Goal: Task Accomplishment & Management: Use online tool/utility

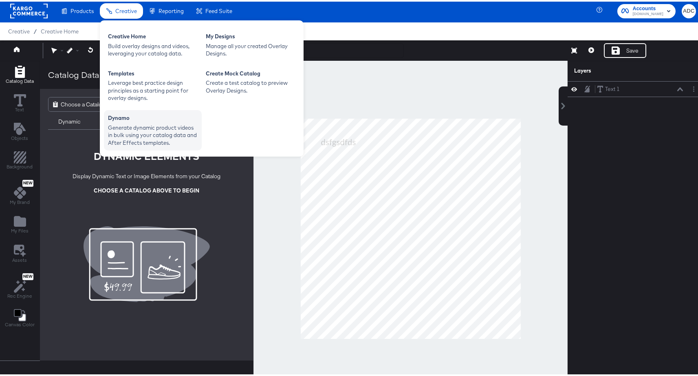
click at [137, 130] on div "Generate dynamic product videos in bulk using your catalog data and After Effec…" at bounding box center [153, 133] width 90 height 23
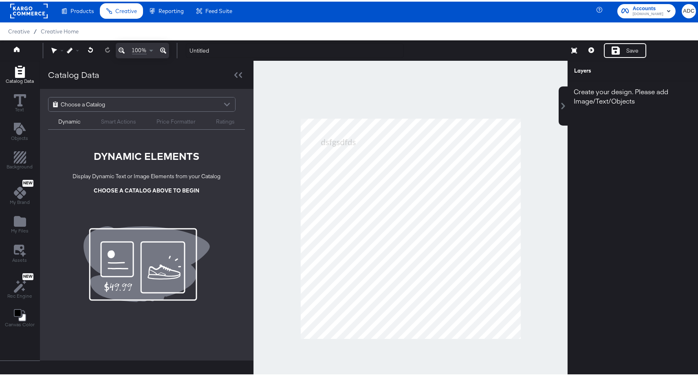
click at [22, 6] on rect at bounding box center [29, 9] width 38 height 15
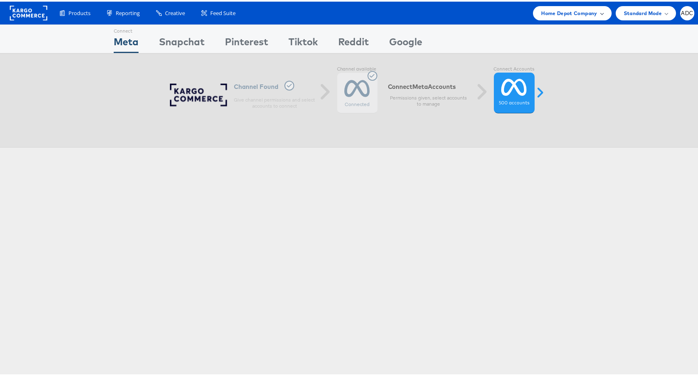
click at [574, 15] on span "Home Depot Company" at bounding box center [569, 11] width 56 height 9
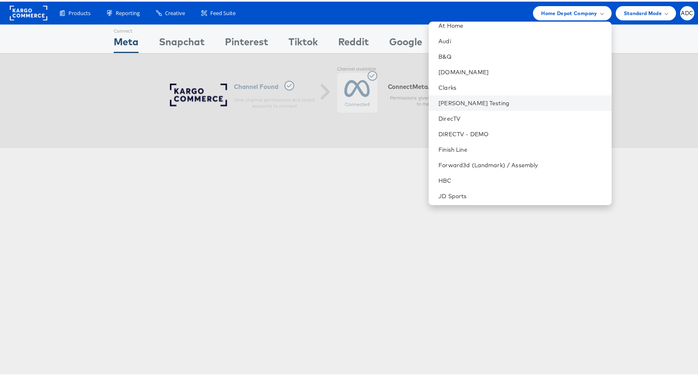
scroll to position [99, 0]
click at [534, 102] on link "[PERSON_NAME] Testing" at bounding box center [522, 101] width 166 height 8
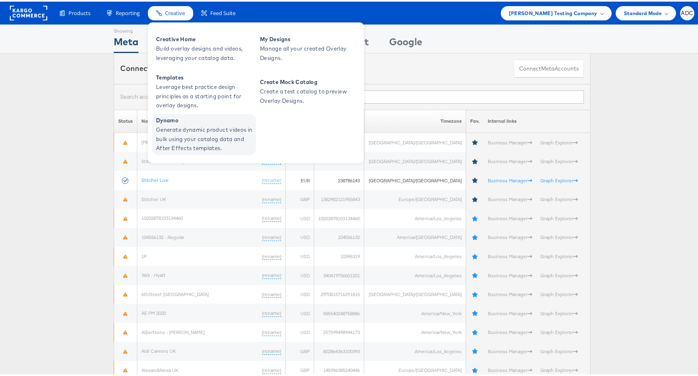
click at [187, 133] on span "Generate dynamic product videos in bulk using your catalog data and After Effec…" at bounding box center [205, 138] width 98 height 28
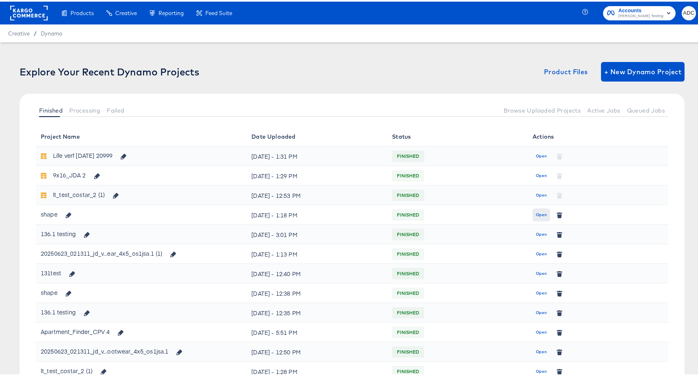
click at [539, 210] on span "Open" at bounding box center [541, 213] width 11 height 7
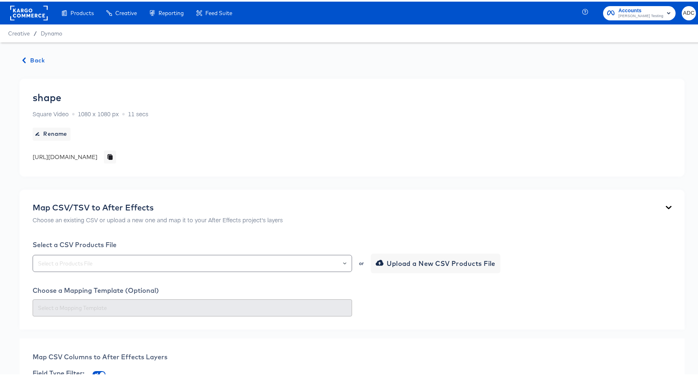
click at [92, 252] on div "or Upload a New CSV Products File" at bounding box center [352, 262] width 639 height 20
click at [91, 262] on input "text" at bounding box center [192, 261] width 312 height 9
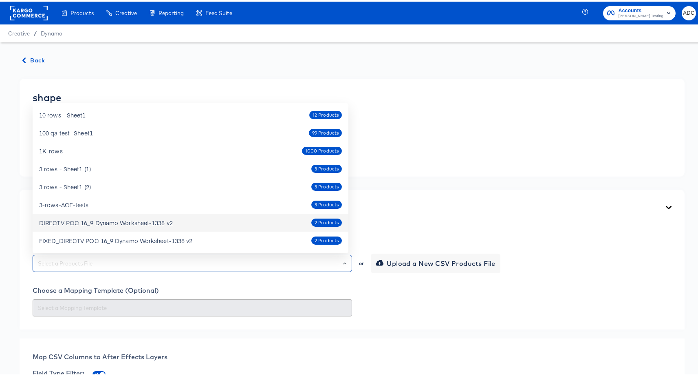
click at [126, 219] on div "DIRECTV POC 16_9 Dynamo Worksheet-1338 v2" at bounding box center [106, 221] width 134 height 8
type input "DIRECTV POC 16_9 Dynamo Worksheet-1338 v2"
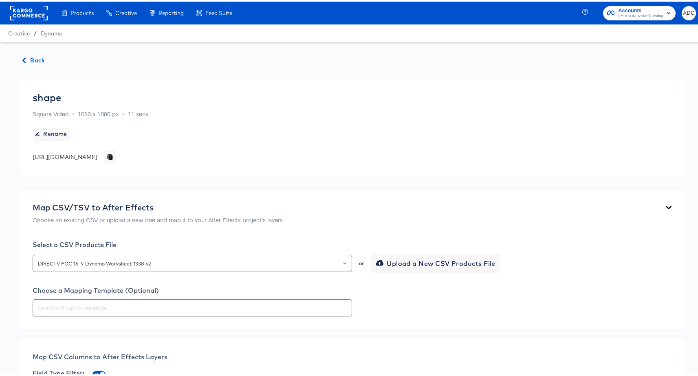
drag, startPoint x: 11, startPoint y: 244, endPoint x: 28, endPoint y: 249, distance: 18.3
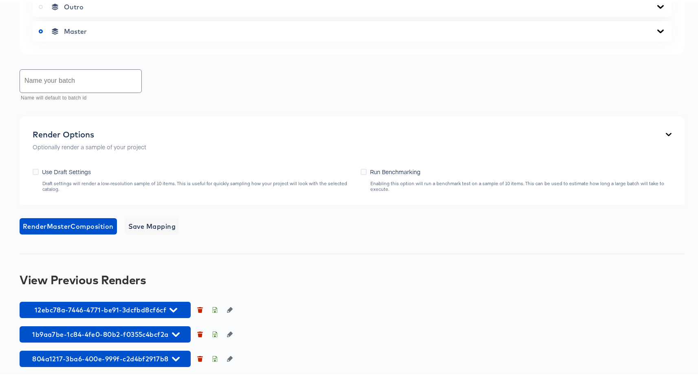
scroll to position [439, 0]
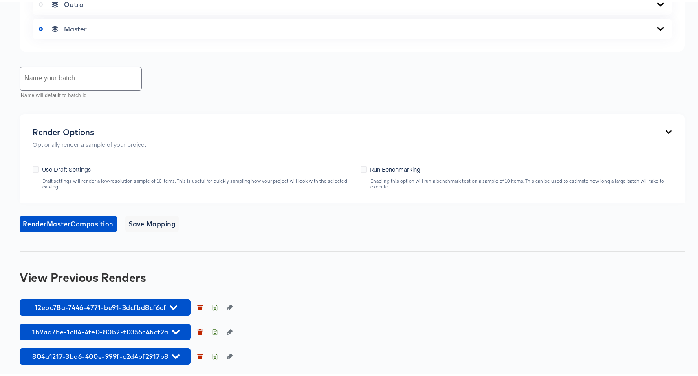
click at [78, 85] on input "text" at bounding box center [80, 77] width 121 height 23
type input "HQ?"
click at [73, 221] on span "Render Master Composition" at bounding box center [68, 221] width 91 height 11
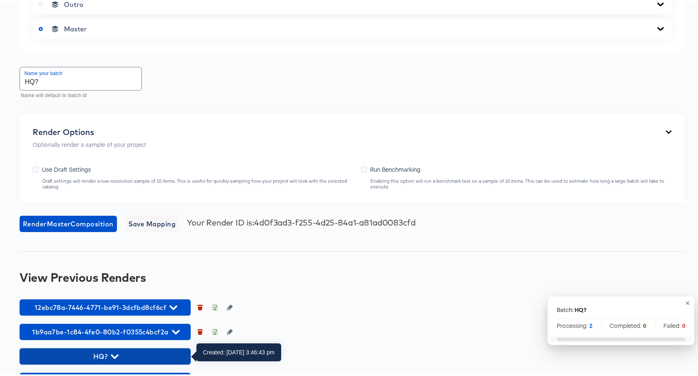
click at [111, 356] on icon "button" at bounding box center [115, 355] width 8 height 8
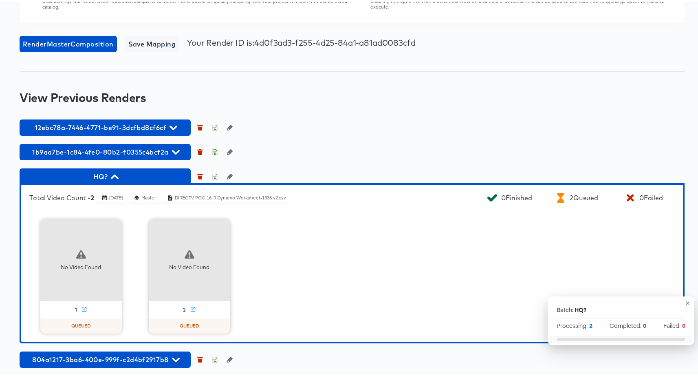
scroll to position [622, 0]
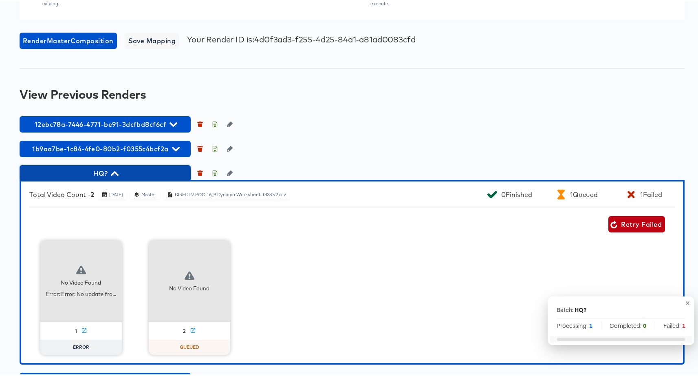
click at [130, 174] on span "HQ?" at bounding box center [105, 171] width 163 height 11
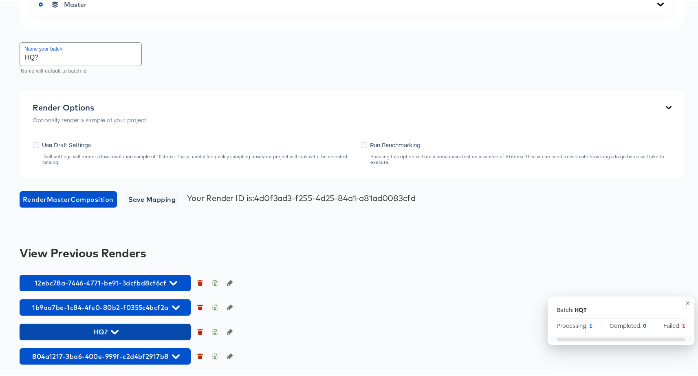
click at [118, 332] on icon "button" at bounding box center [115, 331] width 8 height 8
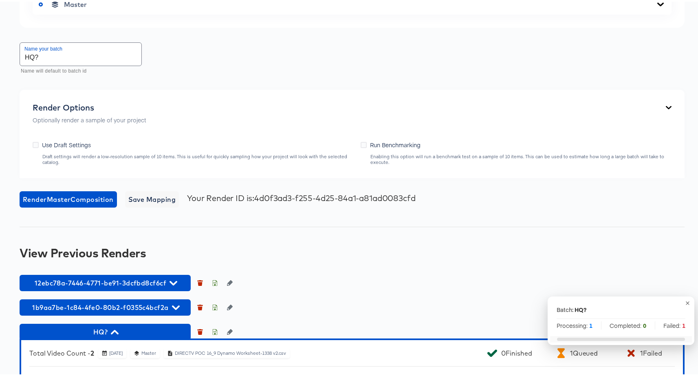
scroll to position [646, 0]
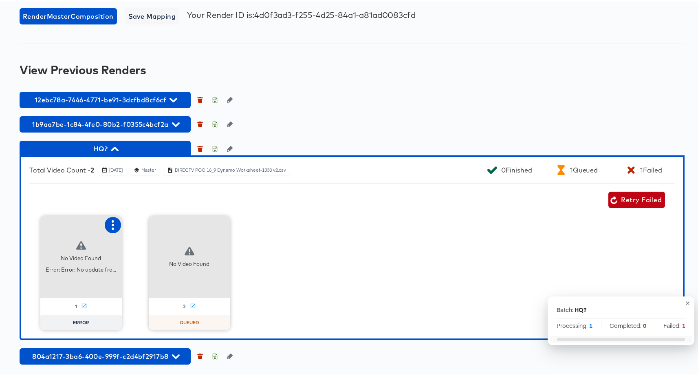
click at [113, 217] on button "button" at bounding box center [113, 223] width 16 height 16
click at [147, 224] on div "Retry" at bounding box center [143, 222] width 16 height 7
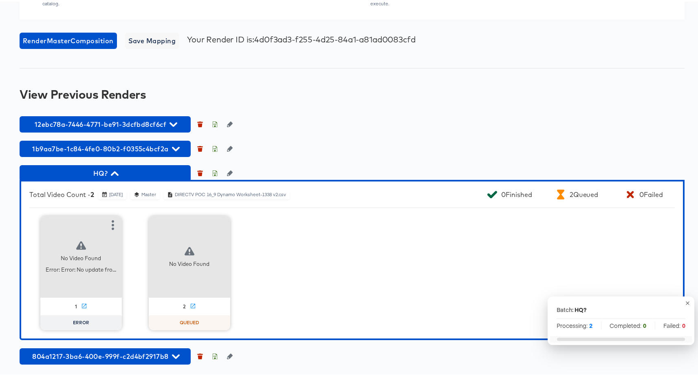
click at [100, 224] on div "No Video Found Error: Error: No update fro..." at bounding box center [81, 255] width 82 height 82
click at [108, 224] on icon "button" at bounding box center [113, 223] width 10 height 10
drag, startPoint x: 131, startPoint y: 225, endPoint x: 135, endPoint y: 248, distance: 23.3
click at [135, 248] on div "Set as failed No Video Found Error: Error: No update fro... 1 ERROR No Video Fo…" at bounding box center [352, 271] width 646 height 114
click at [135, 247] on div "No Video Found Error: Error: No update fro... 1 ERROR No Video Found 2 QUEUED" at bounding box center [352, 271] width 646 height 114
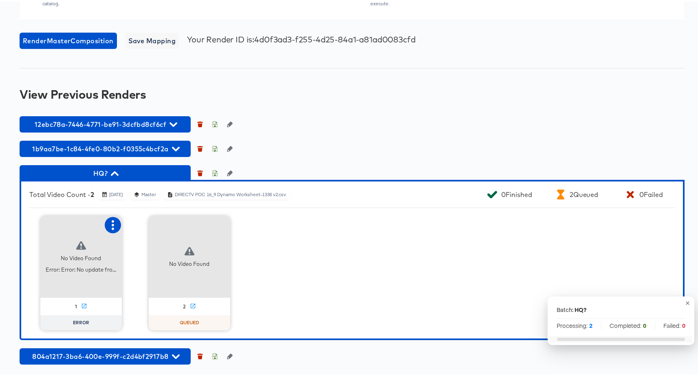
click at [112, 223] on icon "button" at bounding box center [113, 223] width 10 height 10
click at [139, 225] on div "Set as failed" at bounding box center [146, 222] width 35 height 7
click at [108, 221] on icon "button" at bounding box center [113, 223] width 10 height 10
click at [141, 224] on div "Retry" at bounding box center [143, 222] width 16 height 7
click at [112, 223] on icon "button" at bounding box center [113, 223] width 10 height 10
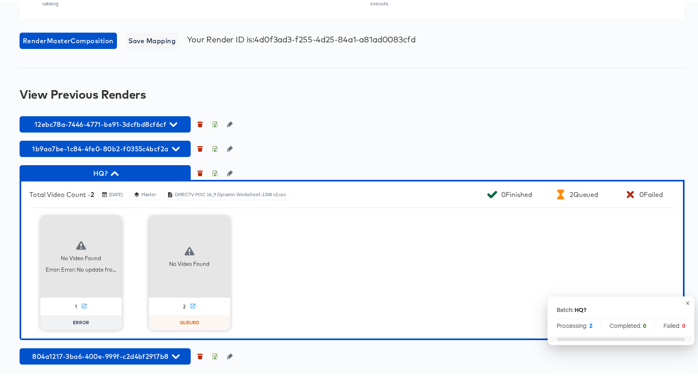
drag, startPoint x: 237, startPoint y: 249, endPoint x: 206, endPoint y: 232, distance: 34.8
click at [237, 248] on div "No Video Found Error: Error: No update fro... 1 ERROR No Video Found 2 QUEUED" at bounding box center [352, 271] width 646 height 114
click at [220, 223] on icon "button" at bounding box center [221, 223] width 2 height 10
click at [250, 225] on div "Set as failed" at bounding box center [254, 222] width 35 height 7
click at [219, 225] on icon "button" at bounding box center [221, 223] width 10 height 10
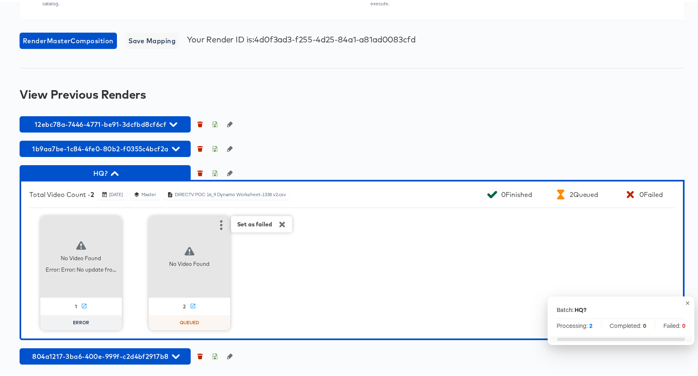
click at [246, 222] on div "Set as failed" at bounding box center [254, 222] width 35 height 7
click at [220, 225] on icon "button" at bounding box center [221, 223] width 10 height 10
click at [163, 180] on div "Total Video Count - 2 October 13th 2025 Master DIRECTV POC 16_9 Dynamo Workshee…" at bounding box center [352, 258] width 665 height 160
click at [155, 178] on button "HQ?" at bounding box center [105, 171] width 171 height 16
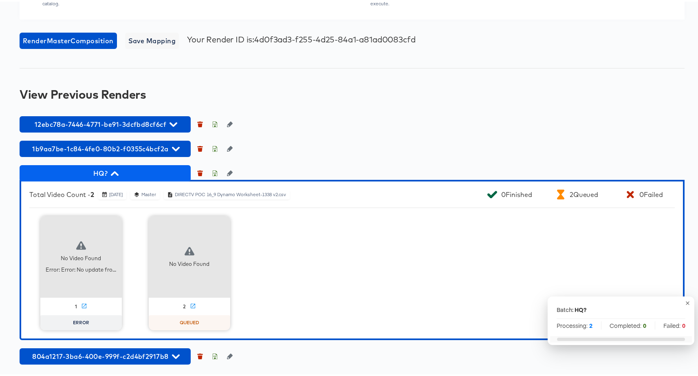
scroll to position [463, 0]
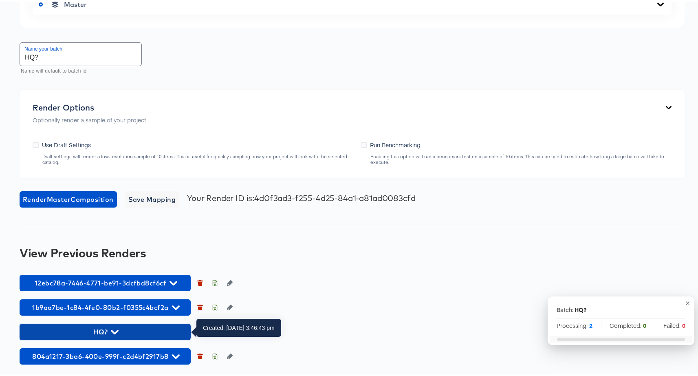
click at [147, 325] on span "HQ?" at bounding box center [105, 329] width 163 height 11
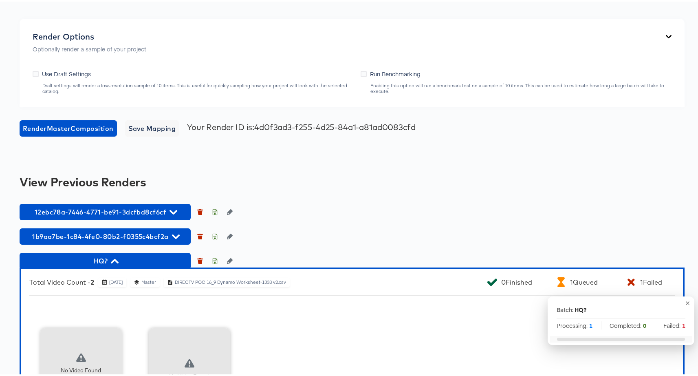
scroll to position [646, 0]
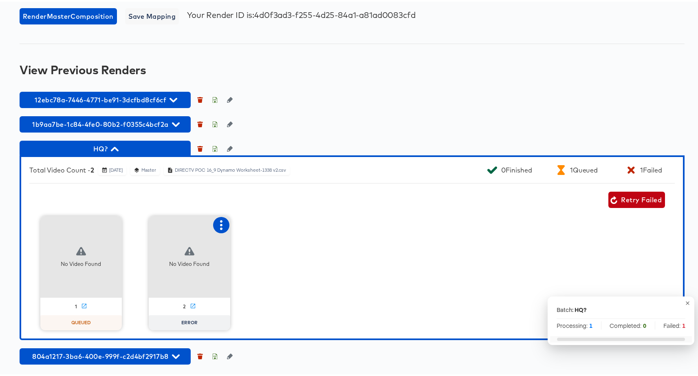
click at [221, 225] on icon "button" at bounding box center [221, 223] width 10 height 10
click at [247, 227] on div "Retry" at bounding box center [261, 222] width 61 height 16
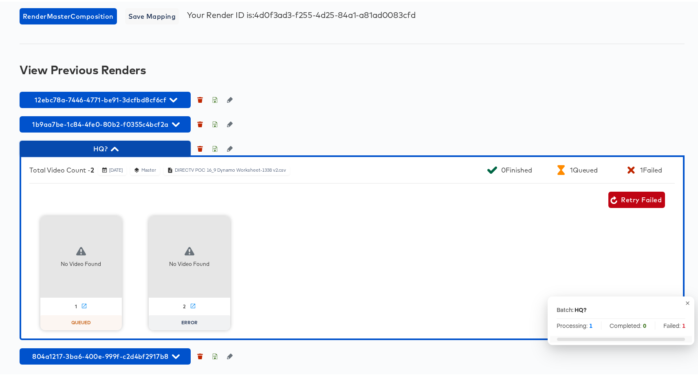
click at [128, 148] on span "HQ?" at bounding box center [105, 146] width 163 height 11
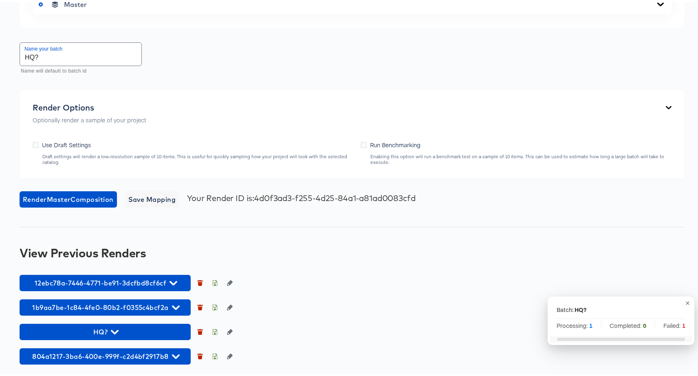
scroll to position [463, 0]
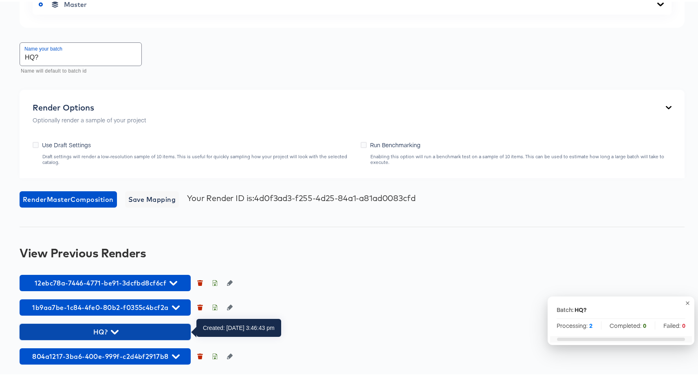
drag, startPoint x: 130, startPoint y: 329, endPoint x: 146, endPoint y: 315, distance: 20.2
click at [130, 329] on span "HQ?" at bounding box center [105, 329] width 163 height 11
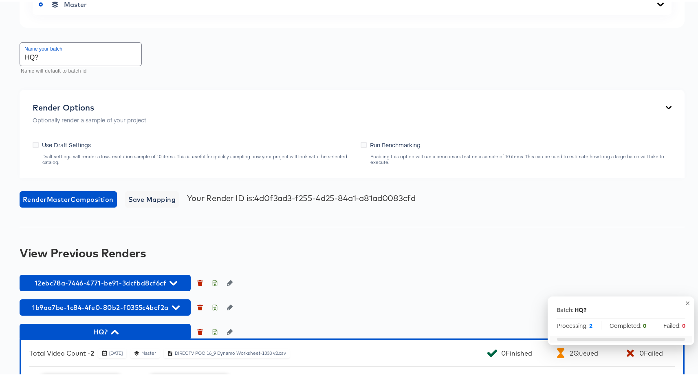
scroll to position [622, 0]
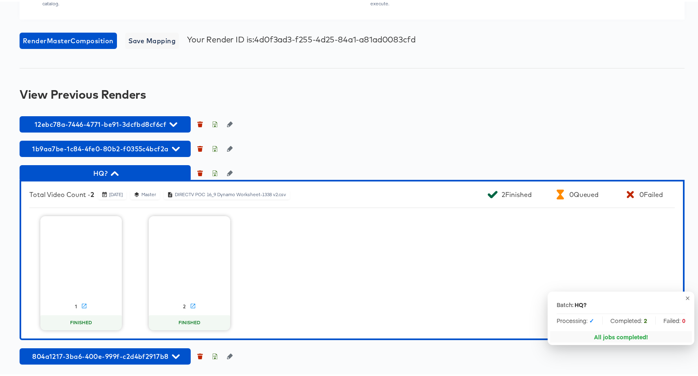
click at [121, 318] on div "1 FINISHED 2 FINISHED" at bounding box center [352, 271] width 646 height 114
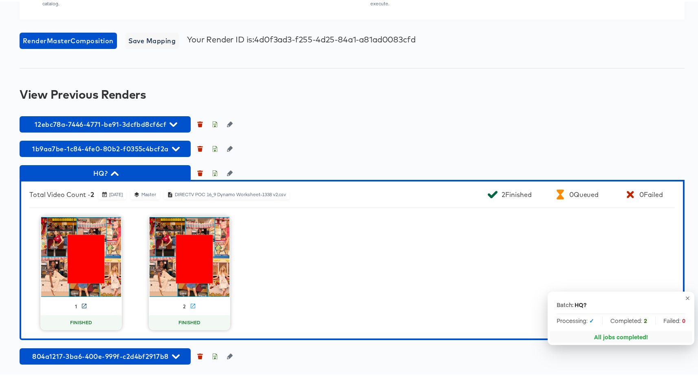
click at [82, 304] on icon at bounding box center [84, 304] width 4 height 4
click at [421, 186] on div "Total Video Count - 2 October 13th 2025 Master DIRECTV POC 16_9 Dynamo Workshee…" at bounding box center [352, 258] width 665 height 160
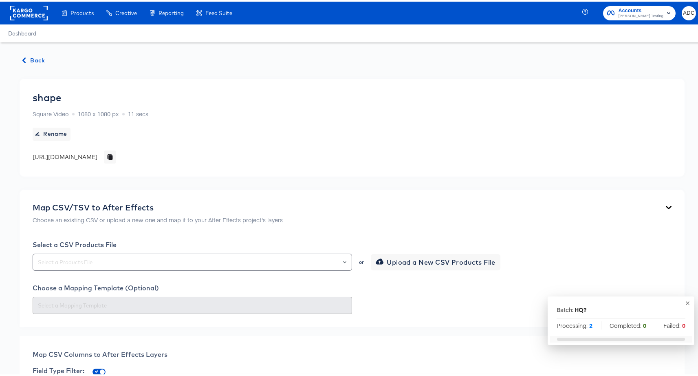
click at [30, 55] on span "Back" at bounding box center [34, 59] width 22 height 10
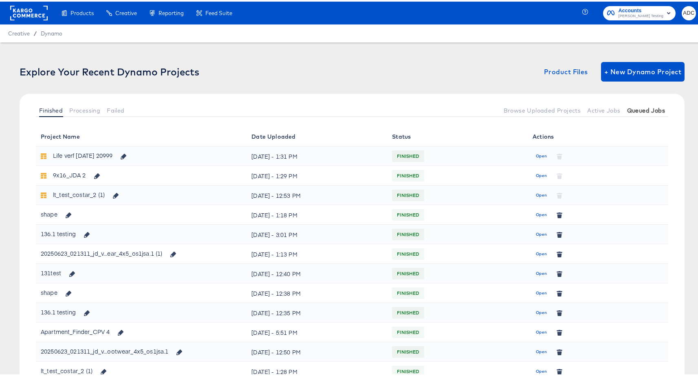
click at [643, 111] on span "Queued Jobs" at bounding box center [646, 109] width 38 height 7
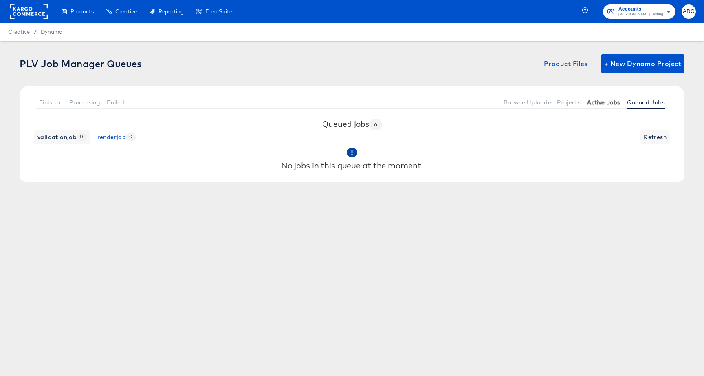
click at [608, 104] on span "Active Jobs" at bounding box center [603, 102] width 33 height 7
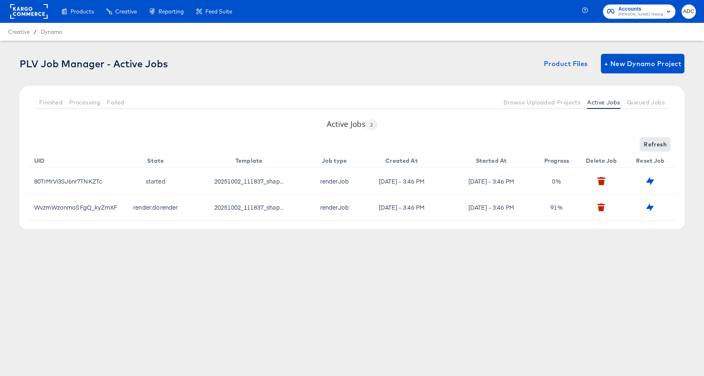
click at [666, 141] on span "Refresh" at bounding box center [655, 144] width 23 height 10
click at [661, 143] on span "Refresh" at bounding box center [655, 144] width 23 height 10
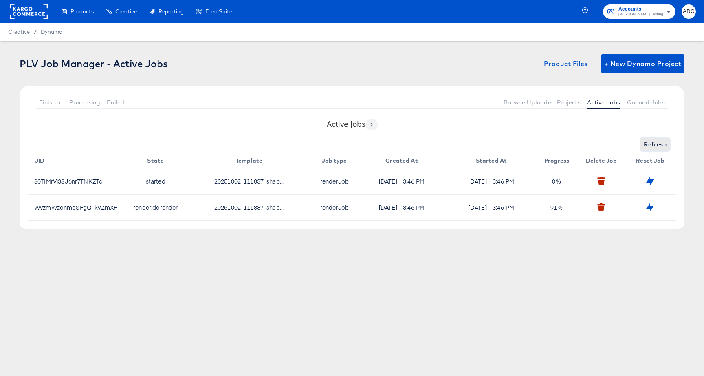
click at [661, 143] on span "Refresh" at bounding box center [655, 144] width 23 height 10
drag, startPoint x: 534, startPoint y: 267, endPoint x: 583, endPoint y: 208, distance: 77.3
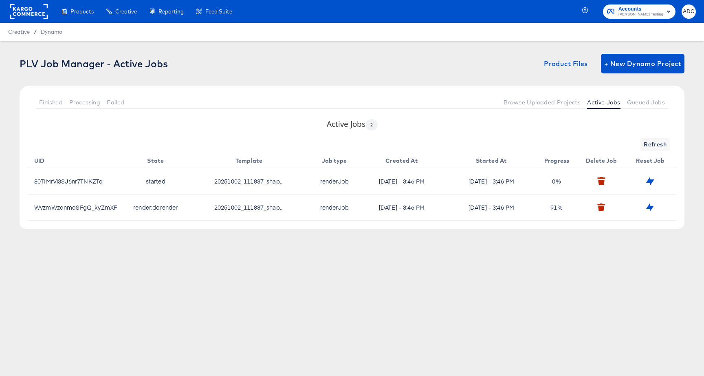
click at [536, 267] on div "Products Products Product Catalogs Enhance Your Product Catalog, Map Them to Pu…" at bounding box center [352, 188] width 704 height 376
click at [653, 146] on span "Refresh" at bounding box center [655, 144] width 23 height 10
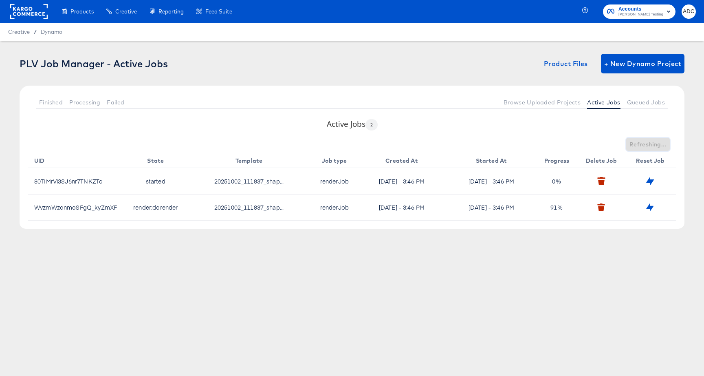
click at [653, 146] on span "Refreshing..." at bounding box center [648, 144] width 37 height 10
click at [653, 146] on span "Refresh" at bounding box center [655, 144] width 23 height 10
click at [653, 146] on div "Refreshing..." at bounding box center [352, 144] width 649 height 13
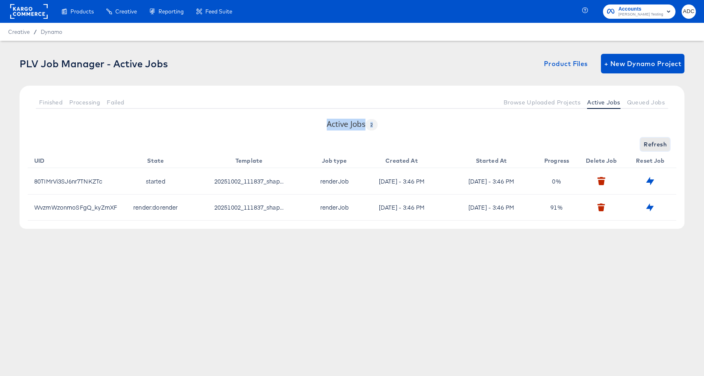
click at [653, 146] on span "Refresh" at bounding box center [655, 144] width 23 height 10
click at [653, 147] on span "Refresh" at bounding box center [655, 144] width 23 height 10
click at [652, 139] on button "Refresh" at bounding box center [655, 144] width 29 height 13
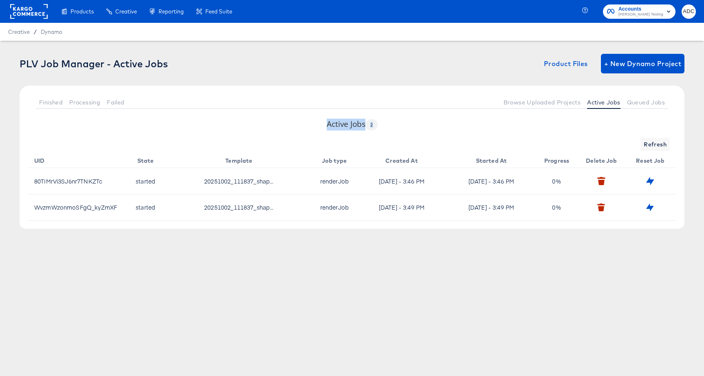
click at [606, 133] on div "Active Jobs 2 Refresh UID State Template Job type Created At Started At Progres…" at bounding box center [352, 174] width 665 height 110
click at [648, 145] on span "Refresh" at bounding box center [655, 144] width 23 height 10
click at [650, 185] on button "button" at bounding box center [650, 180] width 13 height 13
click at [679, 28] on button "button" at bounding box center [679, 25] width 7 height 6
